Goal: Transaction & Acquisition: Obtain resource

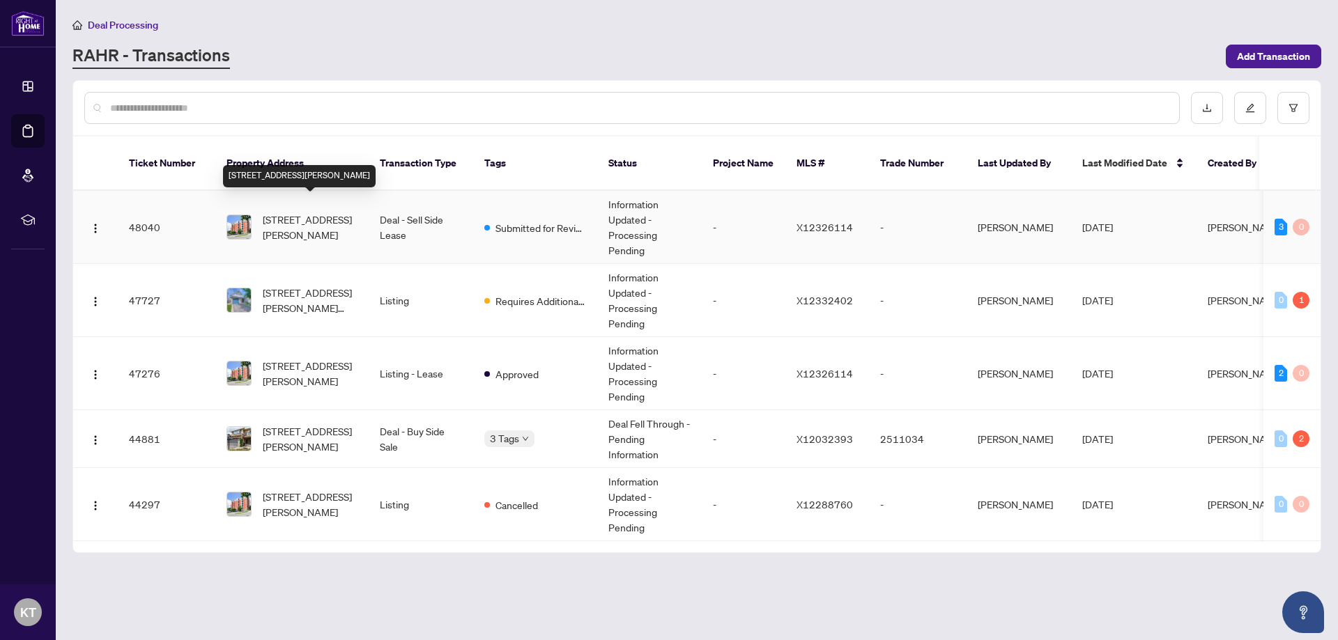
click at [315, 219] on span "[STREET_ADDRESS][PERSON_NAME]" at bounding box center [310, 227] width 95 height 31
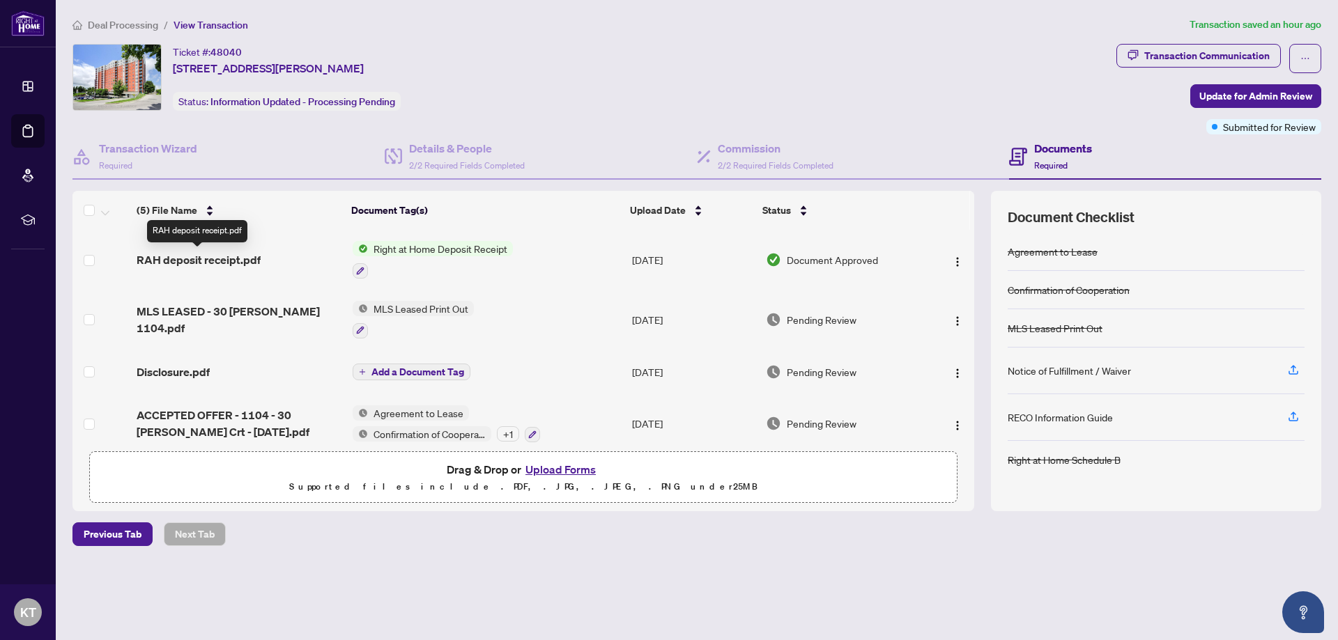
click at [228, 257] on span "RAH deposit receipt.pdf" at bounding box center [199, 260] width 124 height 17
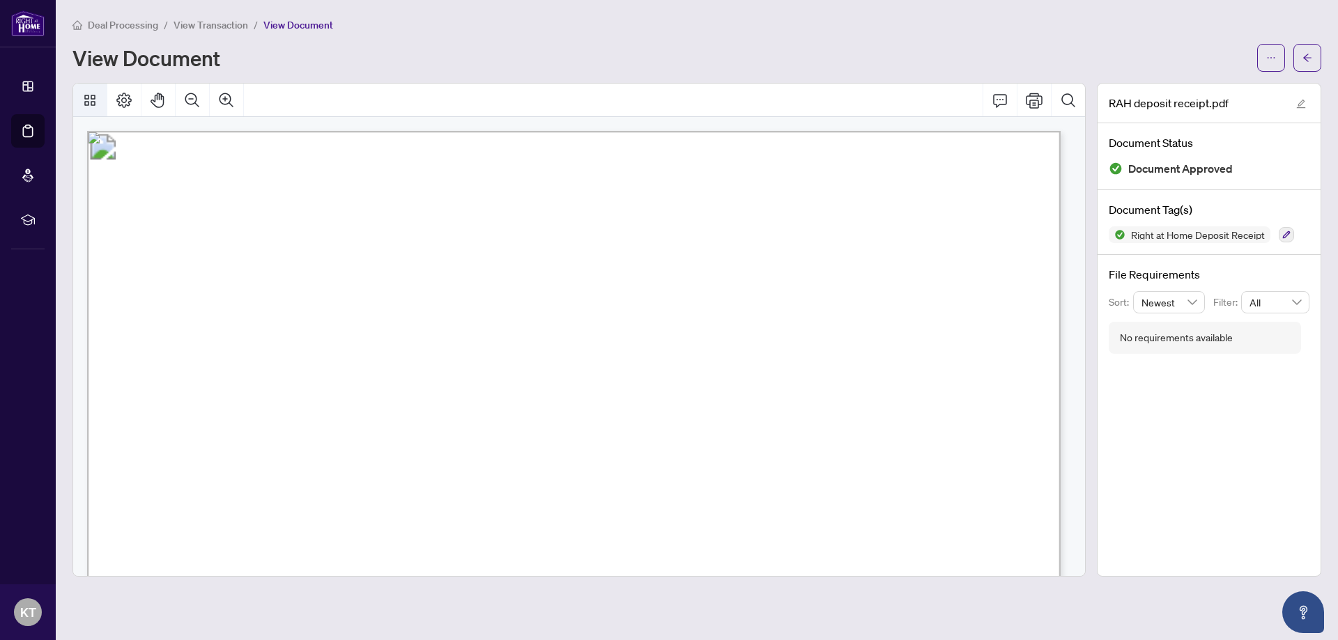
click at [78, 99] on button "Thumbnails" at bounding box center [89, 100] width 33 height 33
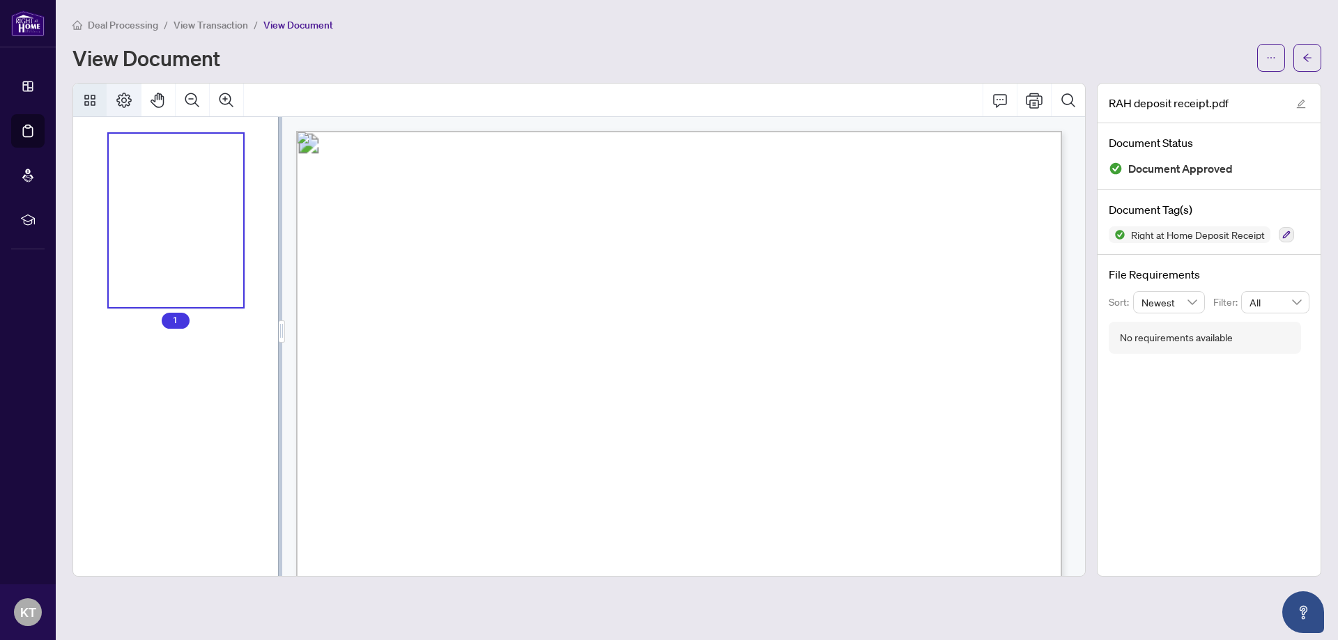
click at [134, 98] on button "Page Layout" at bounding box center [123, 100] width 33 height 33
click at [1265, 59] on button "button" at bounding box center [1271, 58] width 28 height 28
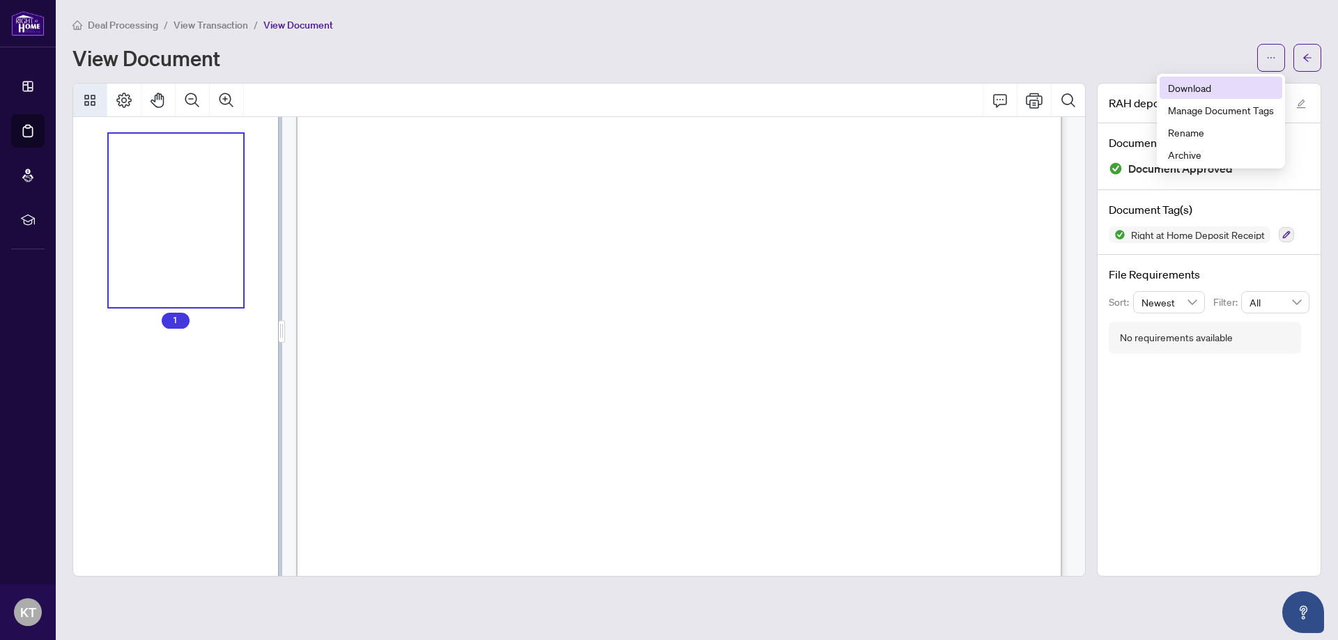
click at [1229, 94] on span "Download" at bounding box center [1221, 87] width 106 height 15
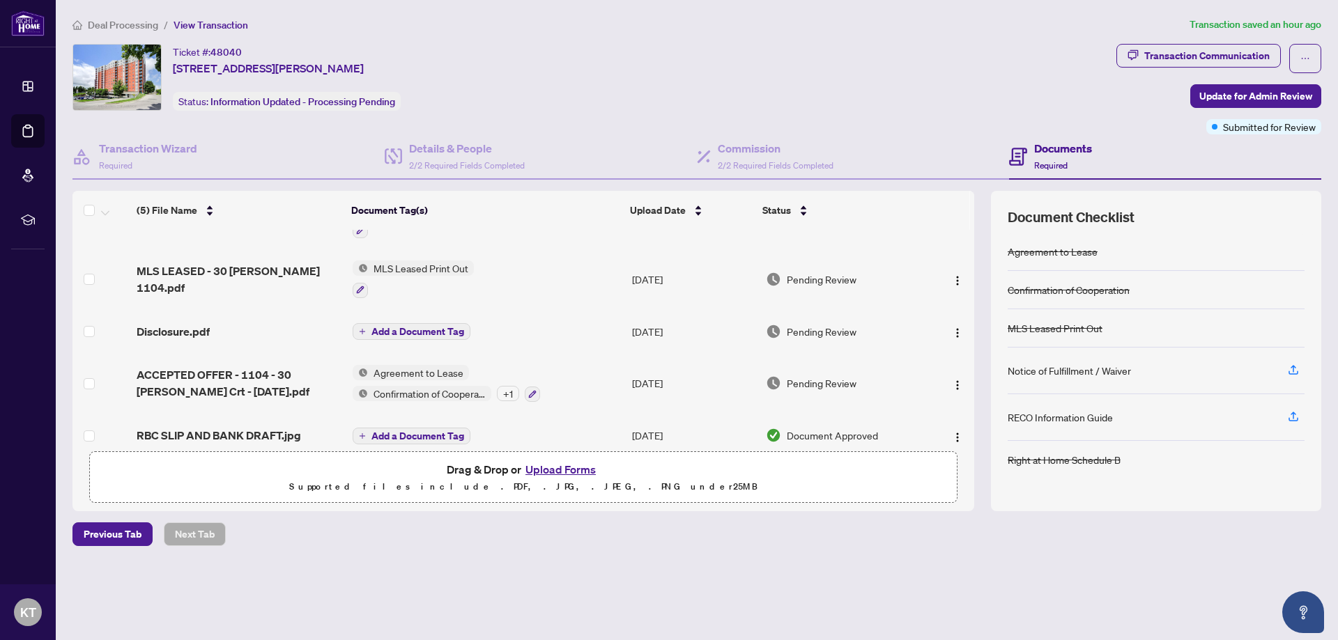
scroll to position [58, 0]
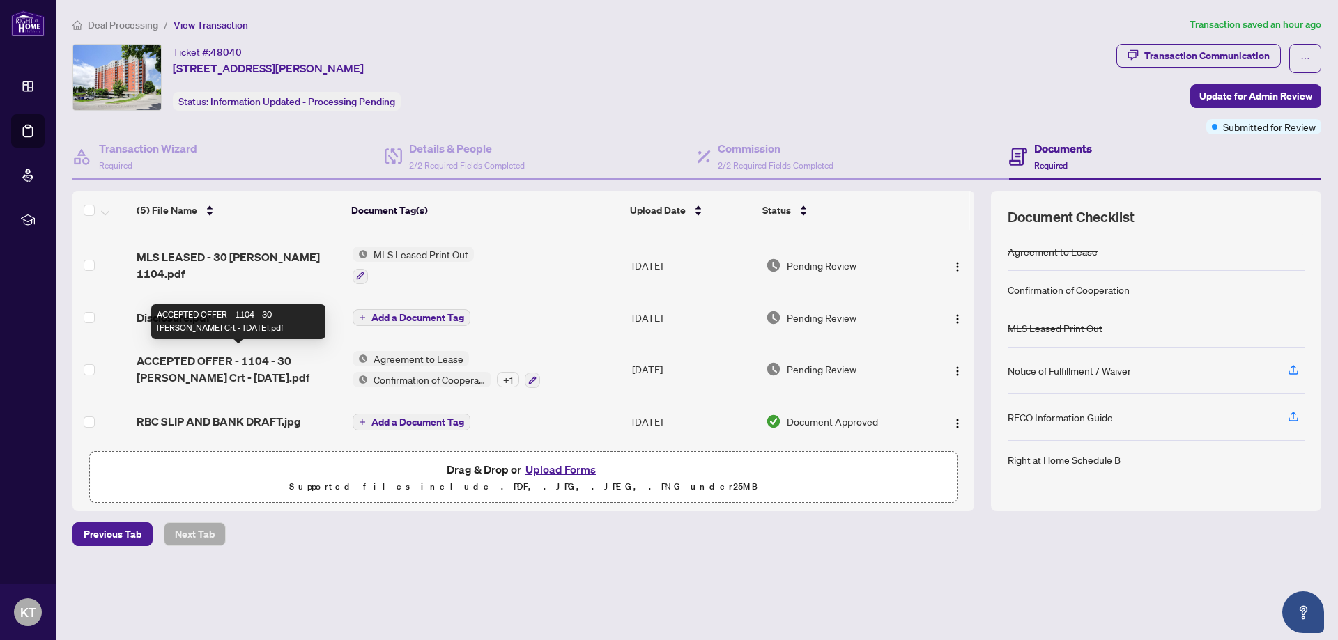
click at [236, 371] on span "ACCEPTED OFFER - 1104 - 30 [PERSON_NAME] Crt - [DATE].pdf" at bounding box center [239, 369] width 205 height 33
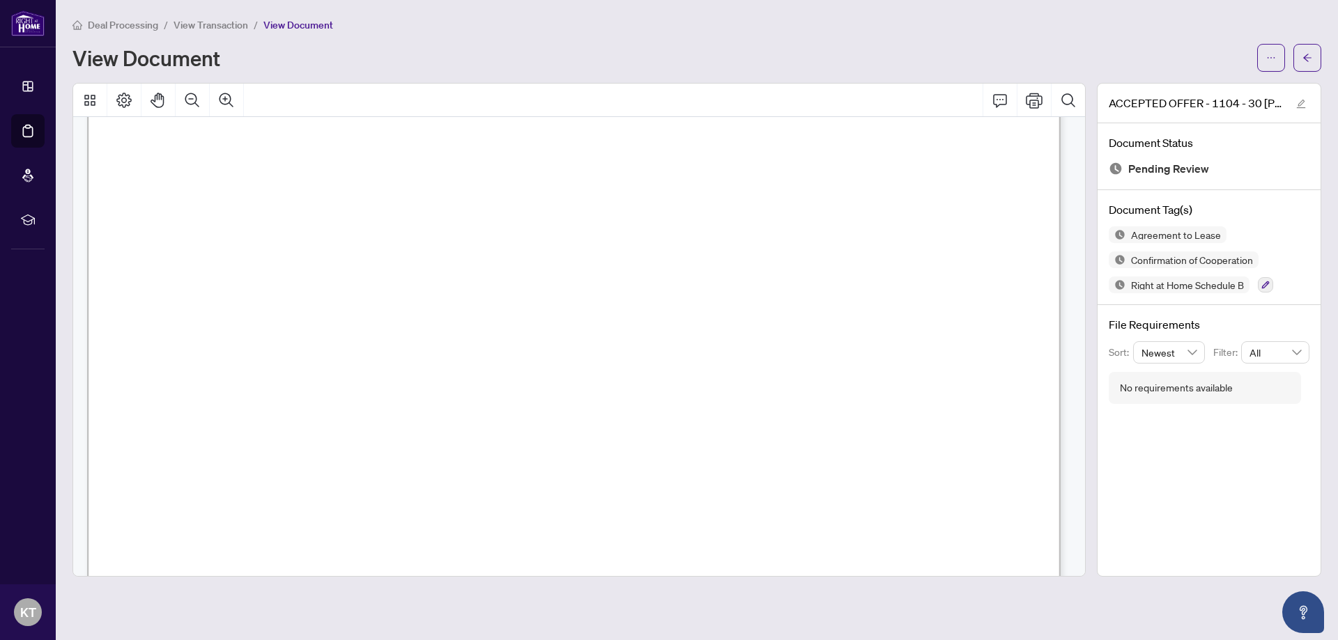
scroll to position [9452, 0]
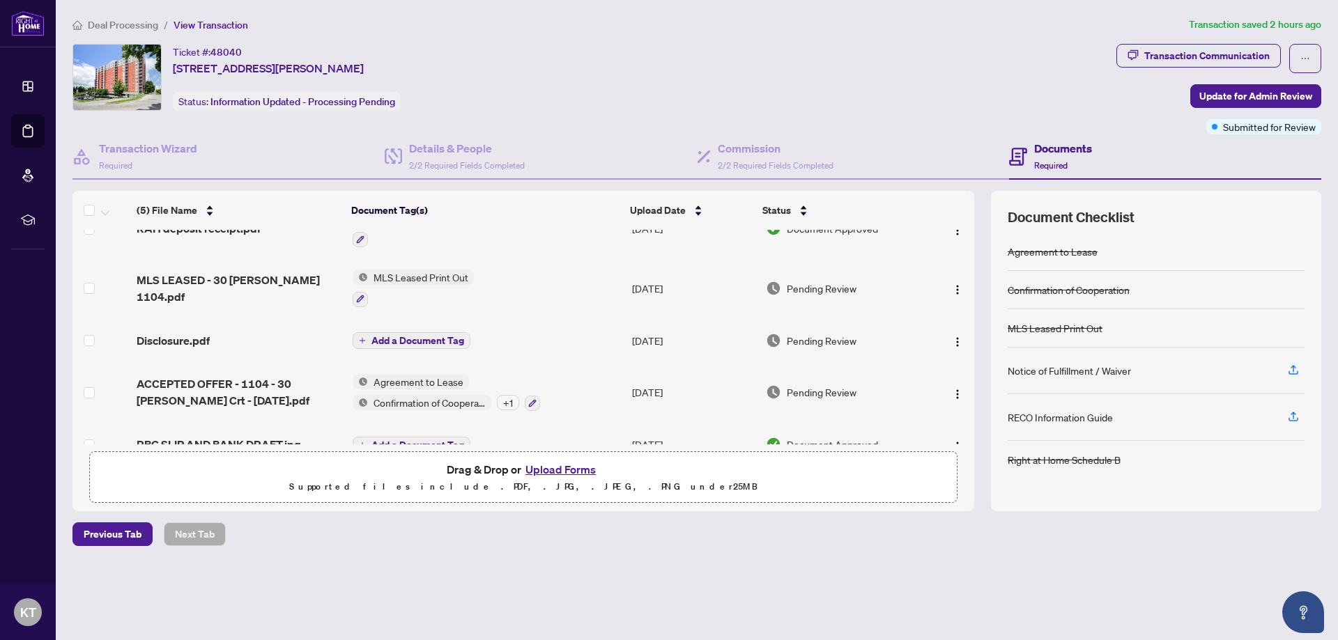
scroll to position [58, 0]
